Goal: Navigation & Orientation: Find specific page/section

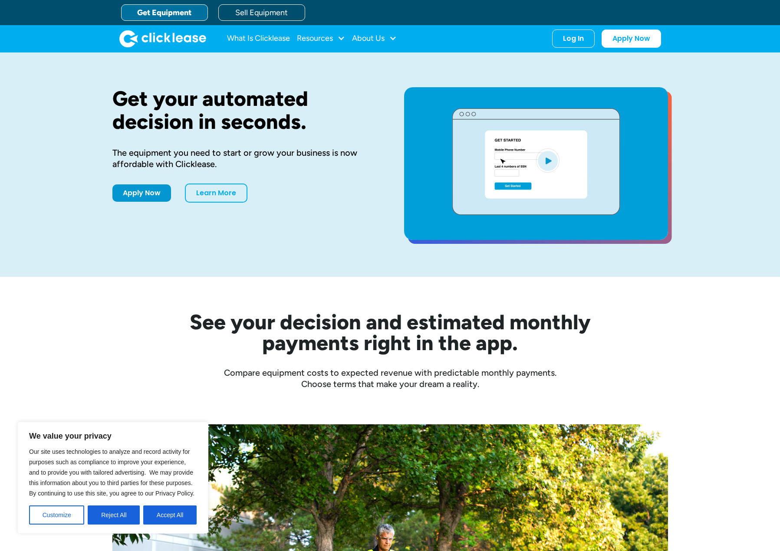
click at [306, 12] on div "Get Equipment Sell Equipment" at bounding box center [399, 12] width 556 height 25
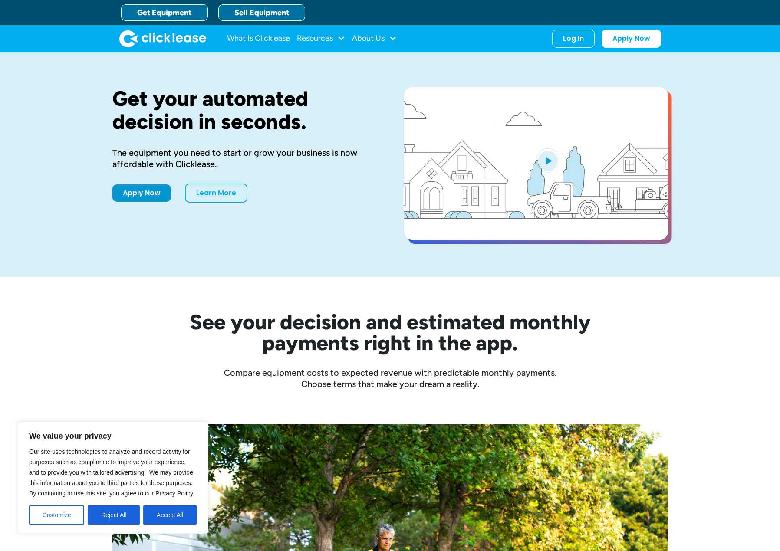
click at [292, 12] on link "Sell Equipment" at bounding box center [261, 12] width 87 height 16
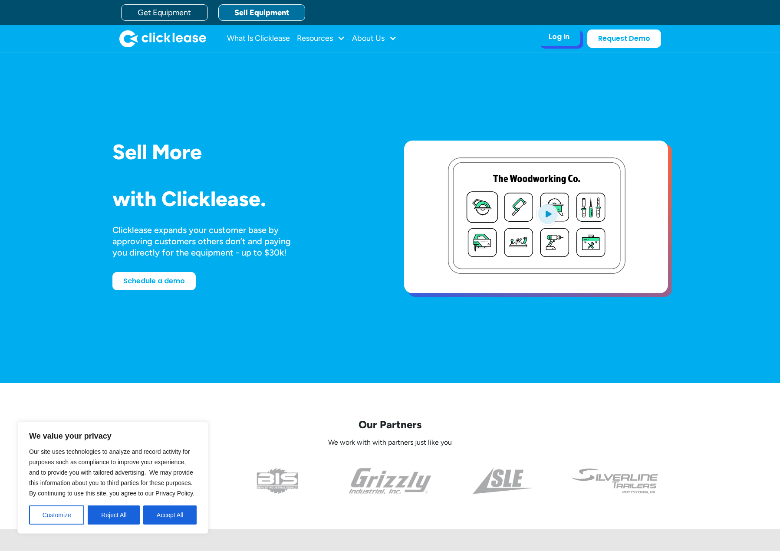
click at [569, 40] on div "Log In" at bounding box center [559, 37] width 21 height 9
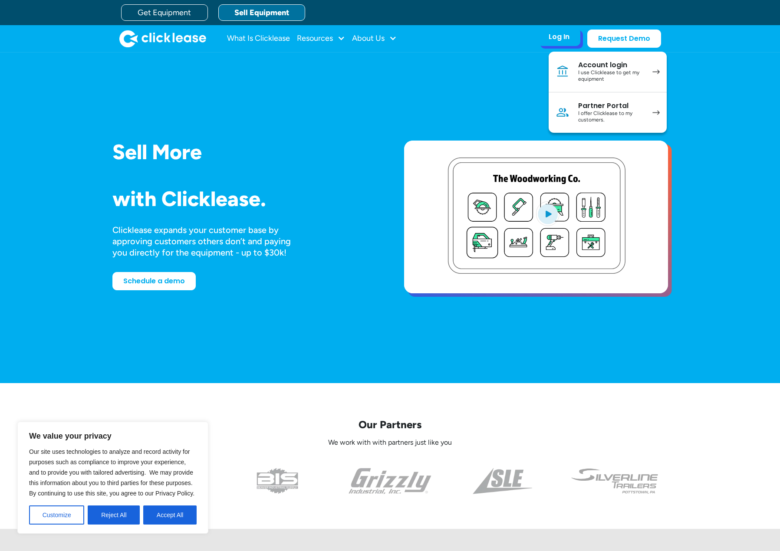
click at [607, 103] on div "Partner Portal" at bounding box center [611, 106] width 66 height 9
